Goal: Check status: Check status

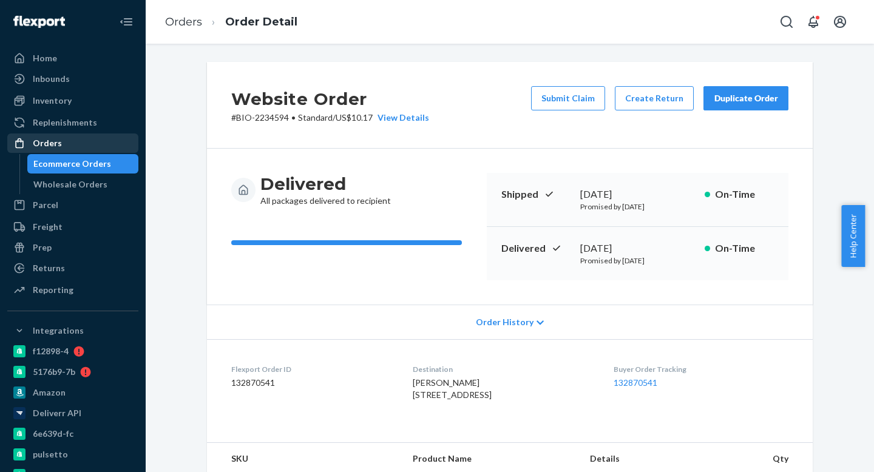
scroll to position [357, 0]
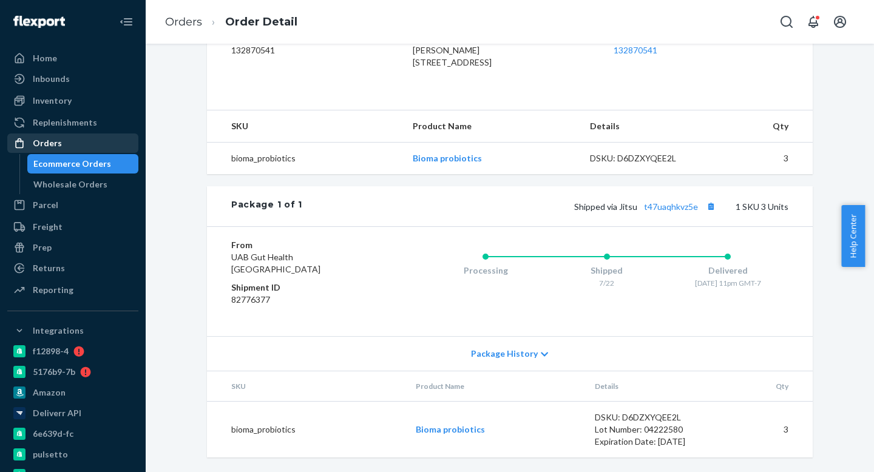
click at [80, 152] on link "Orders" at bounding box center [72, 143] width 131 height 19
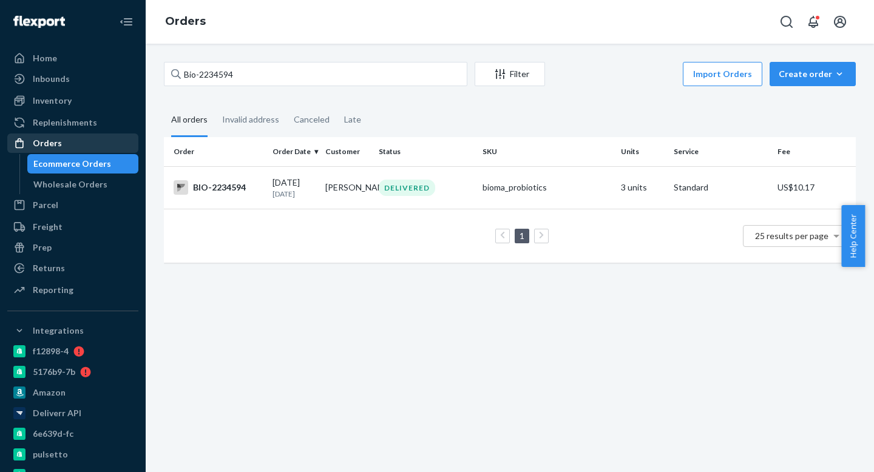
click at [72, 137] on div "Orders" at bounding box center [73, 143] width 129 height 17
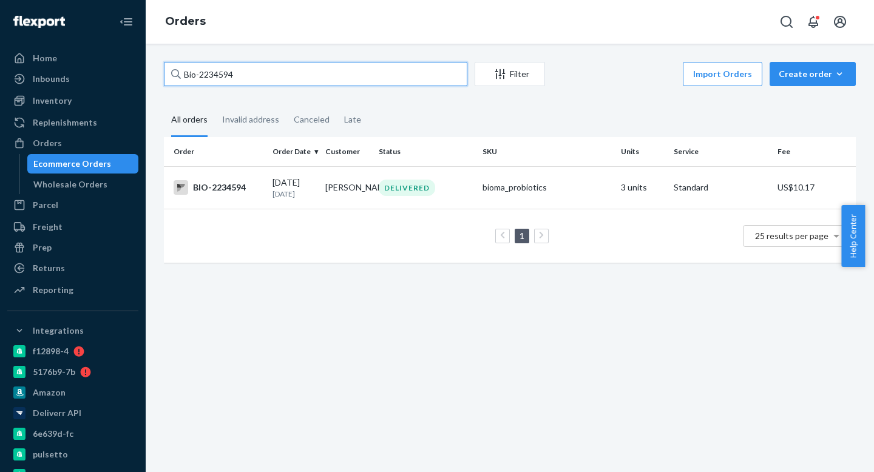
click at [254, 71] on input "Bio-2234594" at bounding box center [316, 74] width 304 height 24
paste input "ma-2411568"
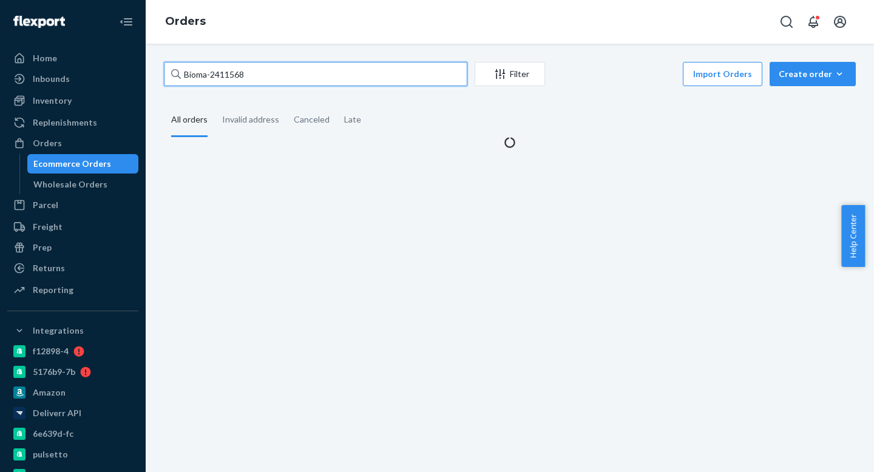
click at [206, 75] on input "Bioma-2411568" at bounding box center [316, 74] width 304 height 24
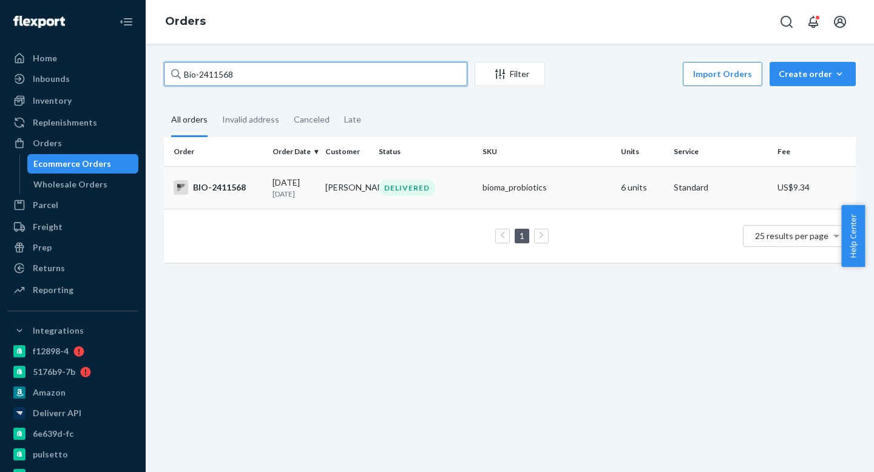
type input "Bio-2411568"
click at [335, 180] on td "[PERSON_NAME]" at bounding box center [347, 187] width 53 height 43
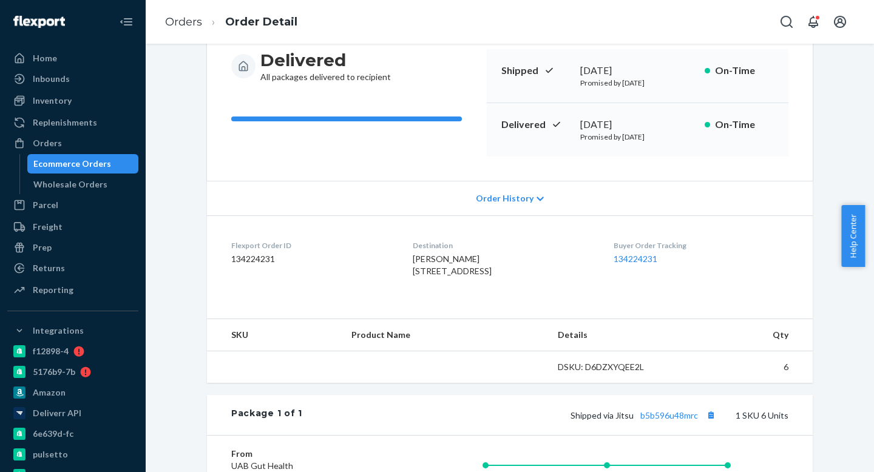
scroll to position [322, 0]
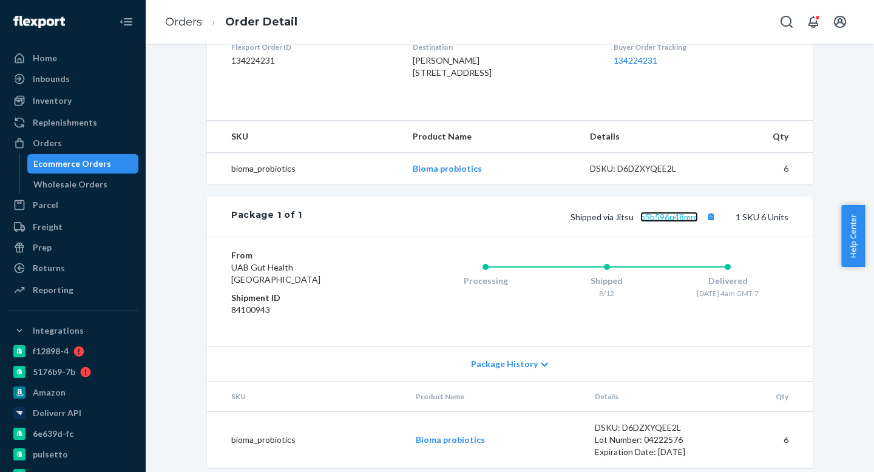
click at [668, 222] on link "b5b596u48mrc" at bounding box center [670, 217] width 58 height 10
click at [45, 146] on div "Orders" at bounding box center [47, 143] width 29 height 12
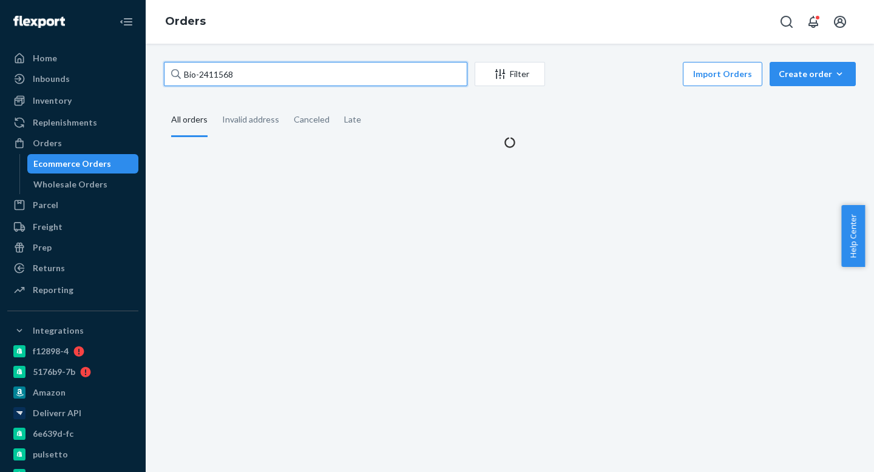
click at [256, 75] on input "Bio-2411568" at bounding box center [316, 74] width 304 height 24
paste input "ma-2418076"
click at [206, 75] on input "Bioma-2418076" at bounding box center [316, 74] width 304 height 24
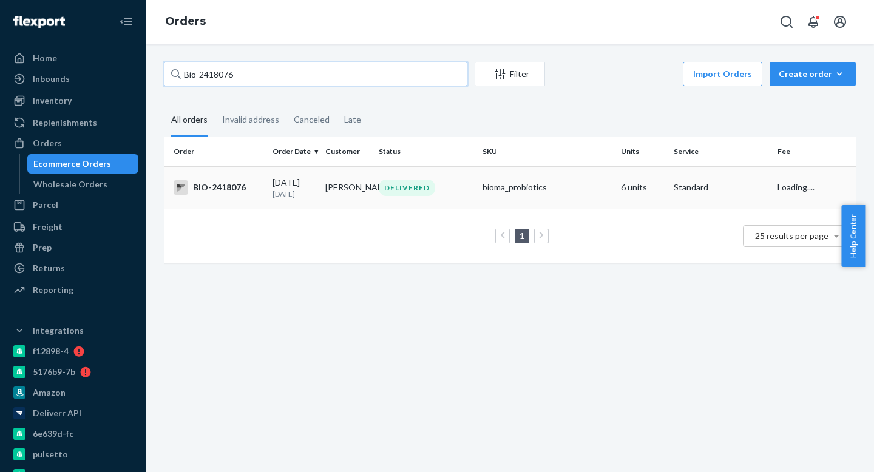
type input "Bio-2418076"
click at [285, 172] on td "[DATE] [DATE]" at bounding box center [294, 187] width 53 height 43
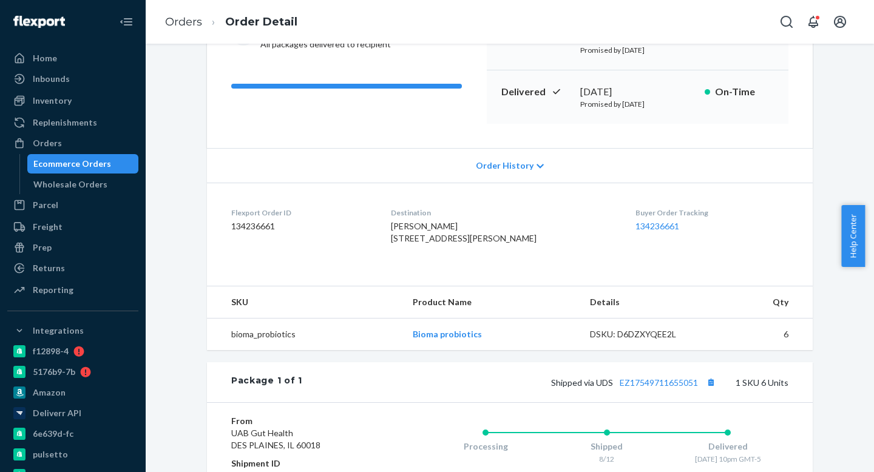
scroll to position [293, 0]
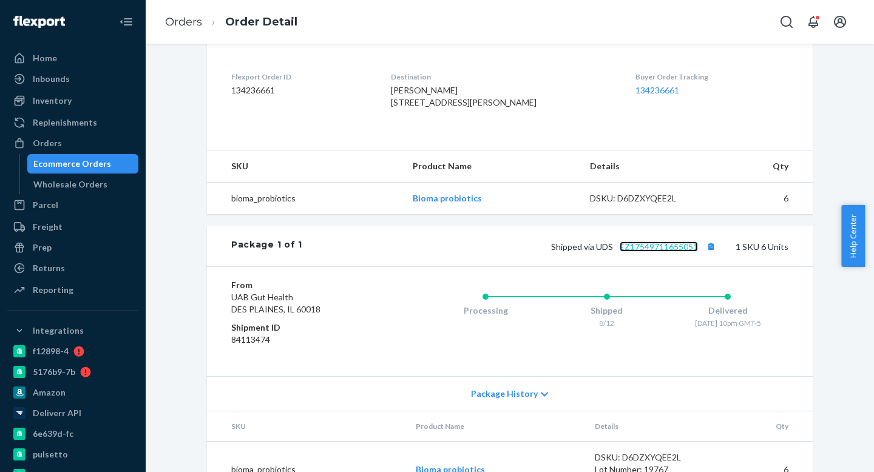
click at [647, 252] on link "EZ17549711655051" at bounding box center [659, 247] width 78 height 10
